Goal: Task Accomplishment & Management: Complete application form

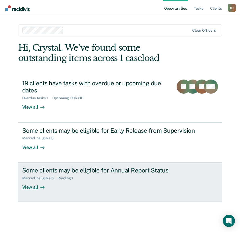
click at [81, 179] on div "Marked Ineligible : 5 Pending : 1" at bounding box center [111, 177] width 178 height 6
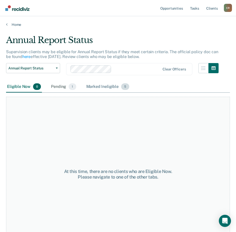
click at [98, 81] on div "Marked Ineligible 5" at bounding box center [107, 86] width 45 height 11
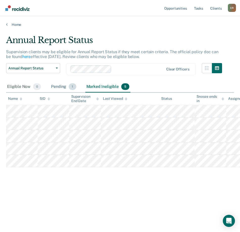
click at [59, 85] on div "Pending 1" at bounding box center [63, 86] width 27 height 11
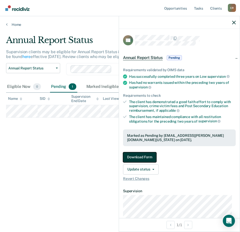
click at [139, 156] on button "Download Form" at bounding box center [139, 157] width 33 height 10
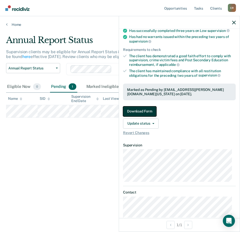
scroll to position [55, 0]
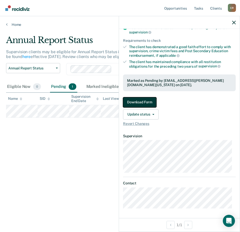
click at [138, 102] on button "Download Form" at bounding box center [139, 102] width 33 height 10
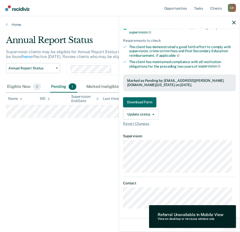
click at [176, 214] on div "Referral Unavailable in Mobile View" at bounding box center [191, 214] width 66 height 5
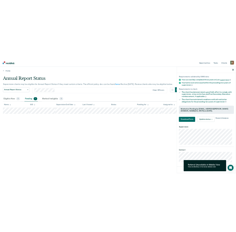
scroll to position [34, 0]
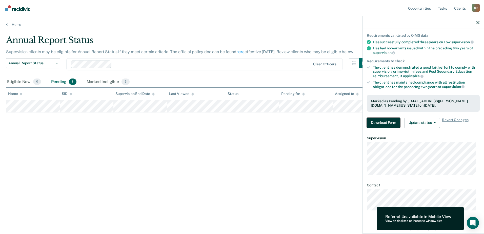
click at [240, 123] on button "Download Form" at bounding box center [382, 123] width 33 height 10
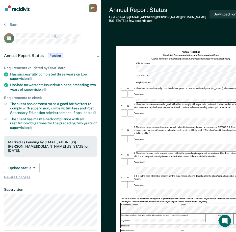
click at [178, 90] on div "Comments:" at bounding box center [191, 94] width 141 height 8
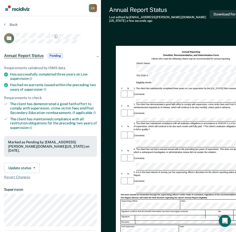
click at [135, 140] on div at bounding box center [191, 144] width 141 height 8
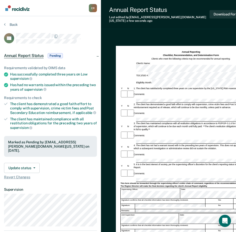
click at [221, 169] on div "Comments:" at bounding box center [191, 173] width 141 height 8
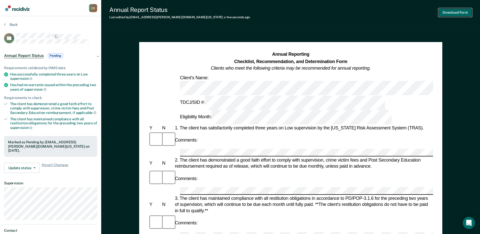
click at [240, 11] on button "Download Form" at bounding box center [454, 12] width 33 height 8
